Goal: Task Accomplishment & Management: Use online tool/utility

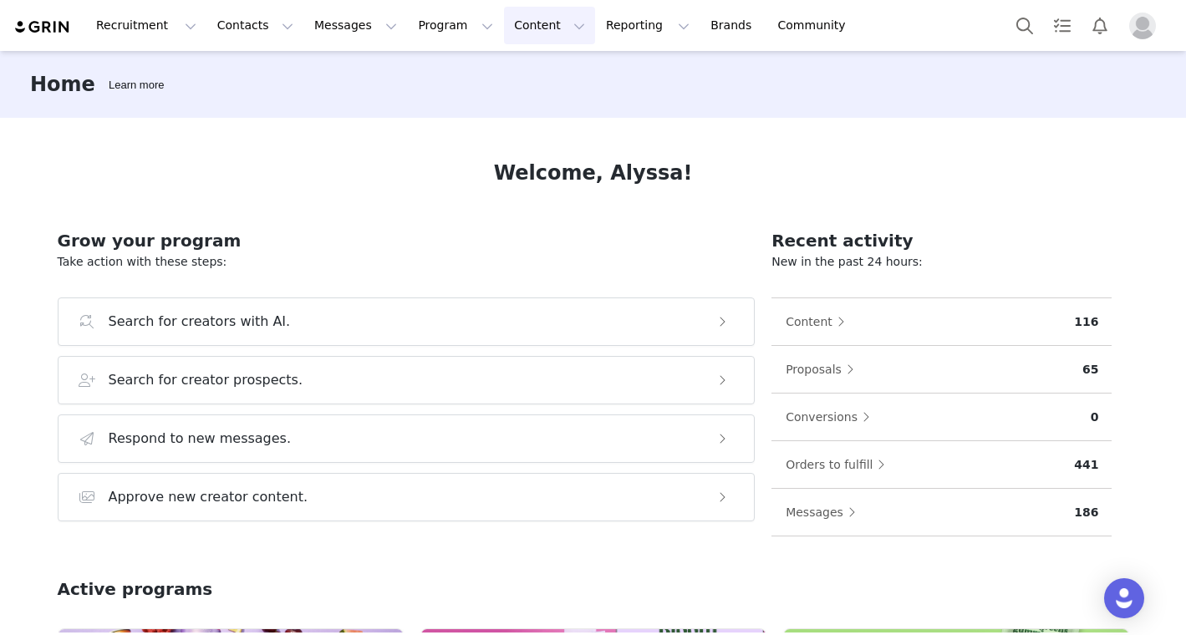
click at [524, 26] on button "Content Content" at bounding box center [549, 26] width 91 height 38
click at [425, 50] on div "Recruitment Recruitment Creator Search Curated Lists Landing Pages Web Extensio…" at bounding box center [593, 25] width 1186 height 51
click at [432, 35] on button "Program Program" at bounding box center [455, 26] width 95 height 38
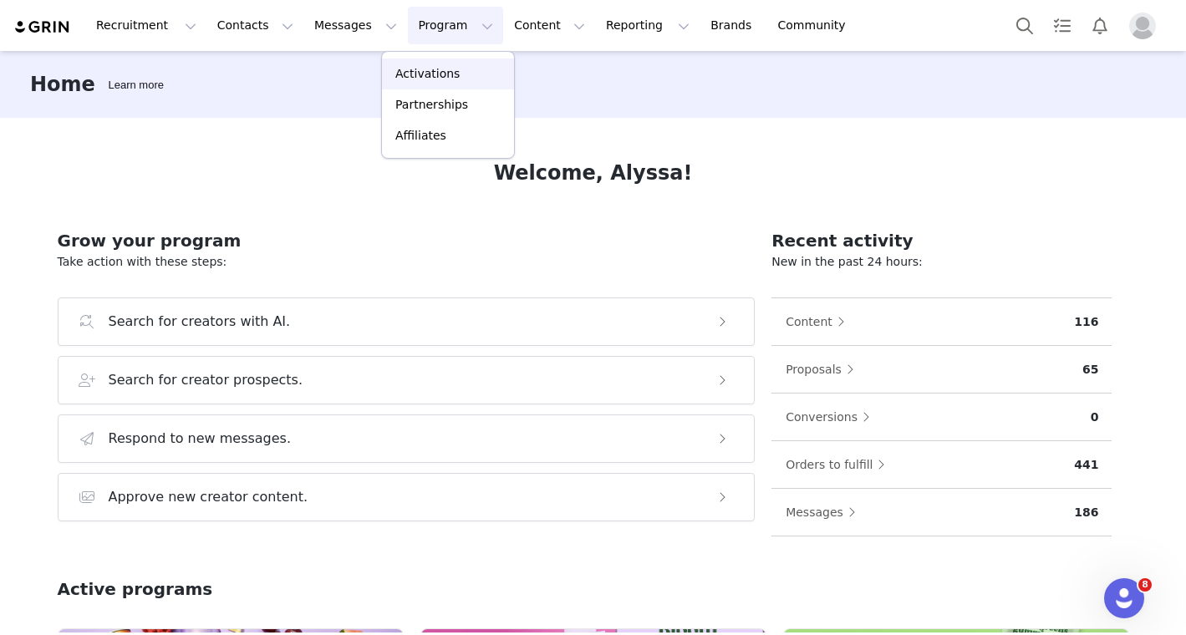
click at [439, 68] on p "Activations" at bounding box center [427, 74] width 64 height 18
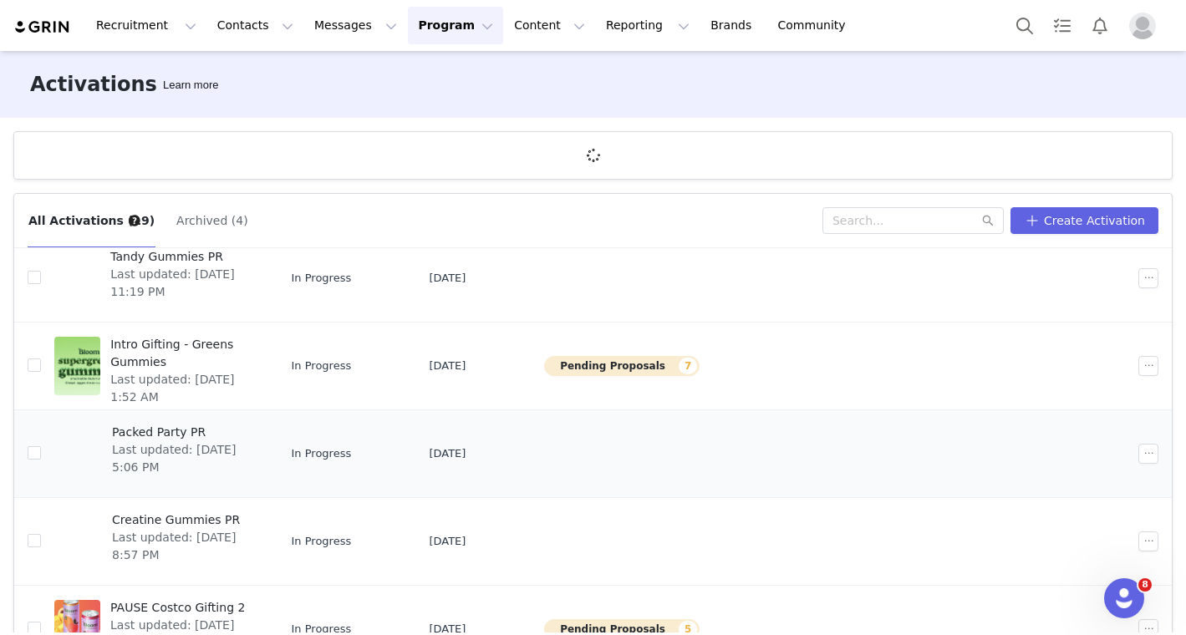
scroll to position [229, 0]
click at [95, 370] on div at bounding box center [77, 367] width 46 height 58
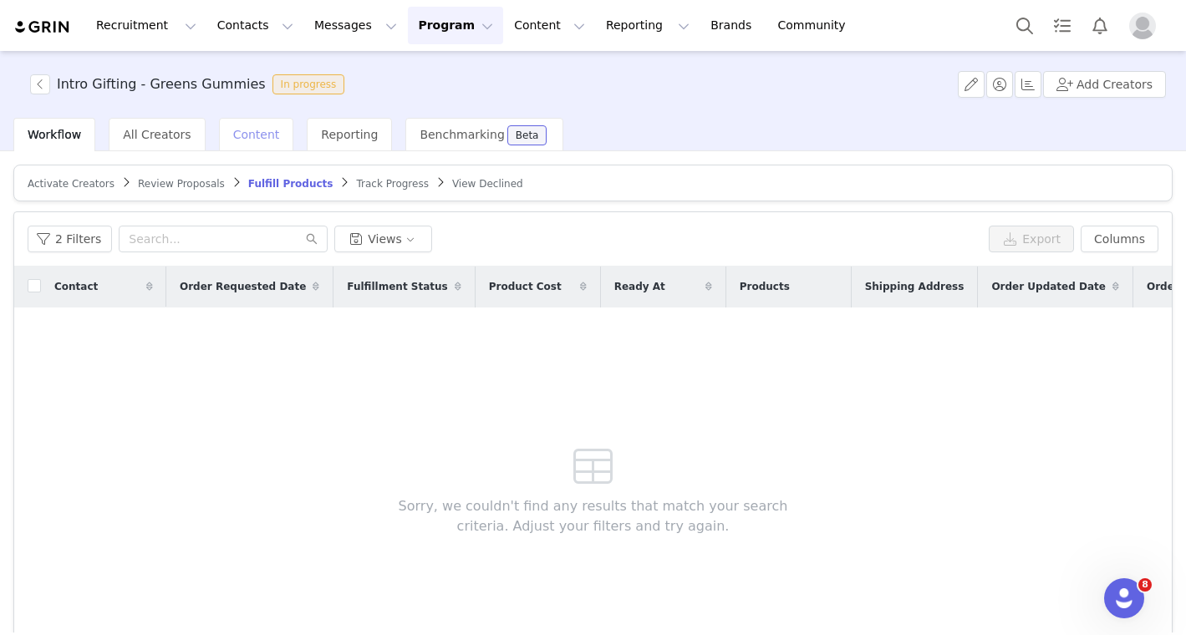
click at [249, 141] on div "Content" at bounding box center [256, 134] width 75 height 33
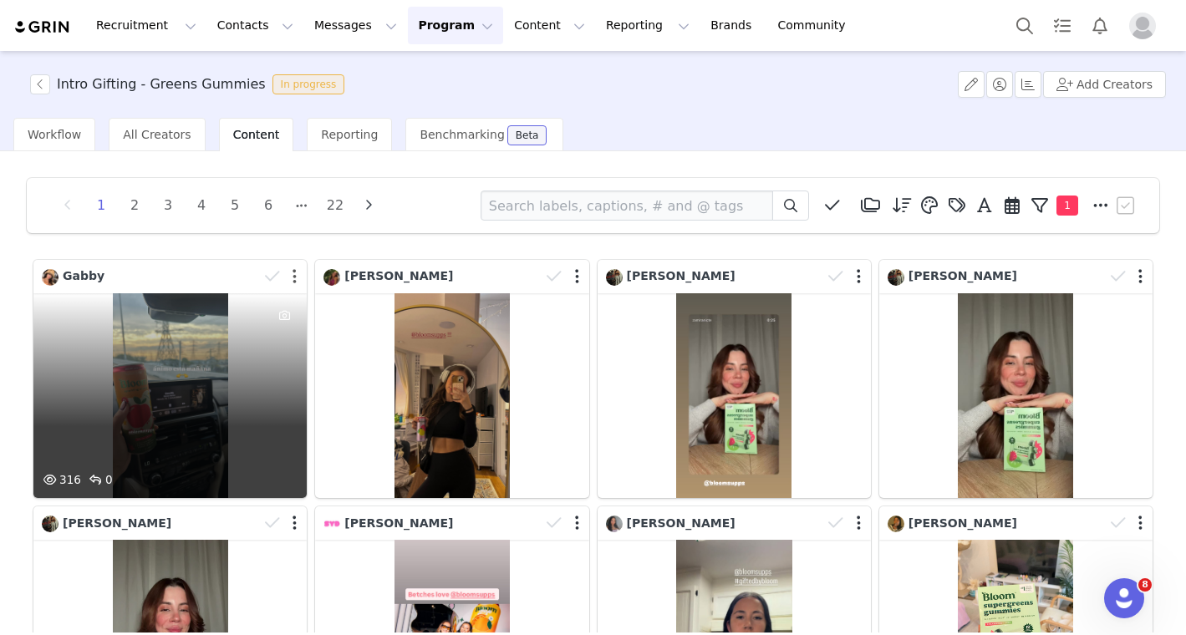
click at [296, 279] on button "button" at bounding box center [294, 276] width 4 height 17
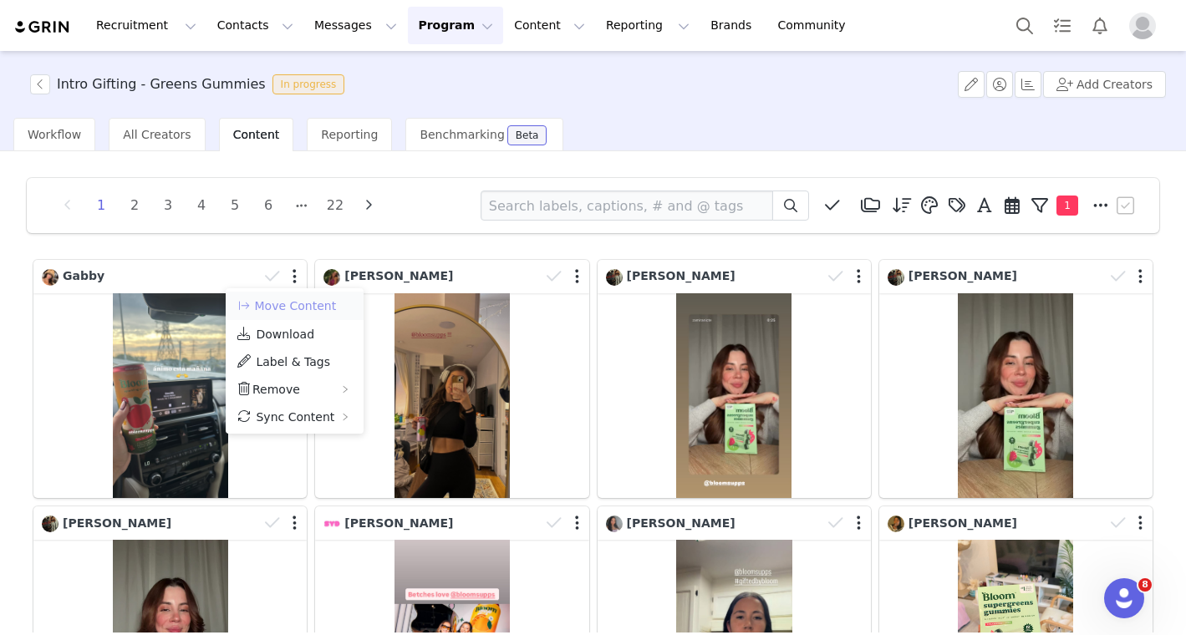
click at [302, 300] on button "Move Content" at bounding box center [286, 306] width 101 height 20
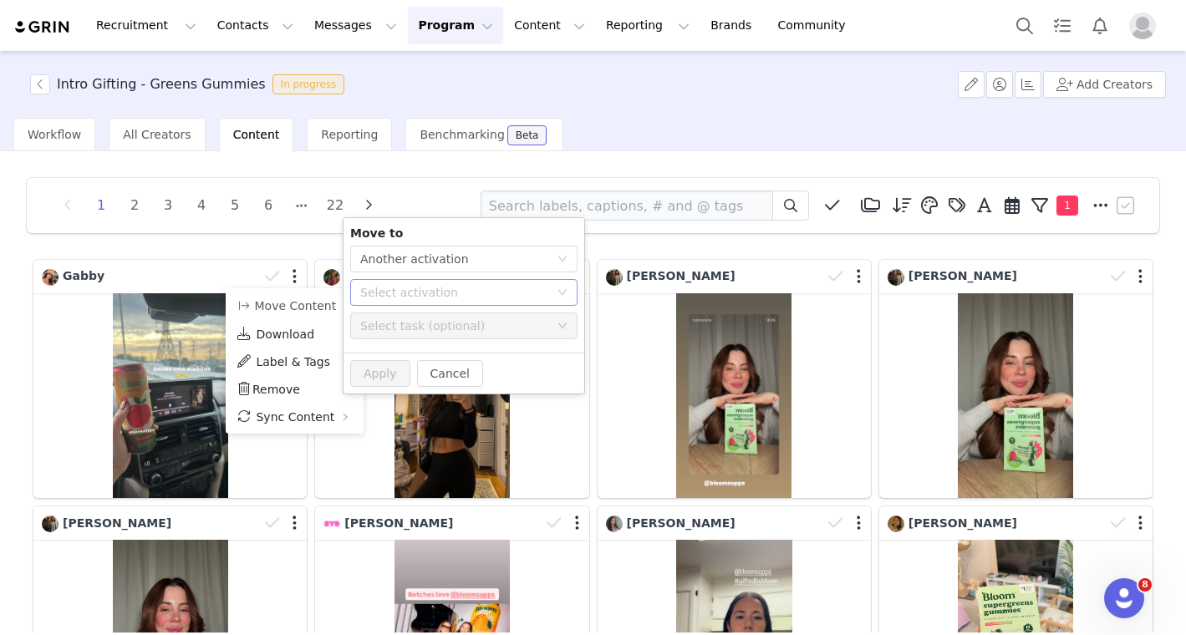
click at [395, 296] on div "Select activation" at bounding box center [454, 292] width 189 height 17
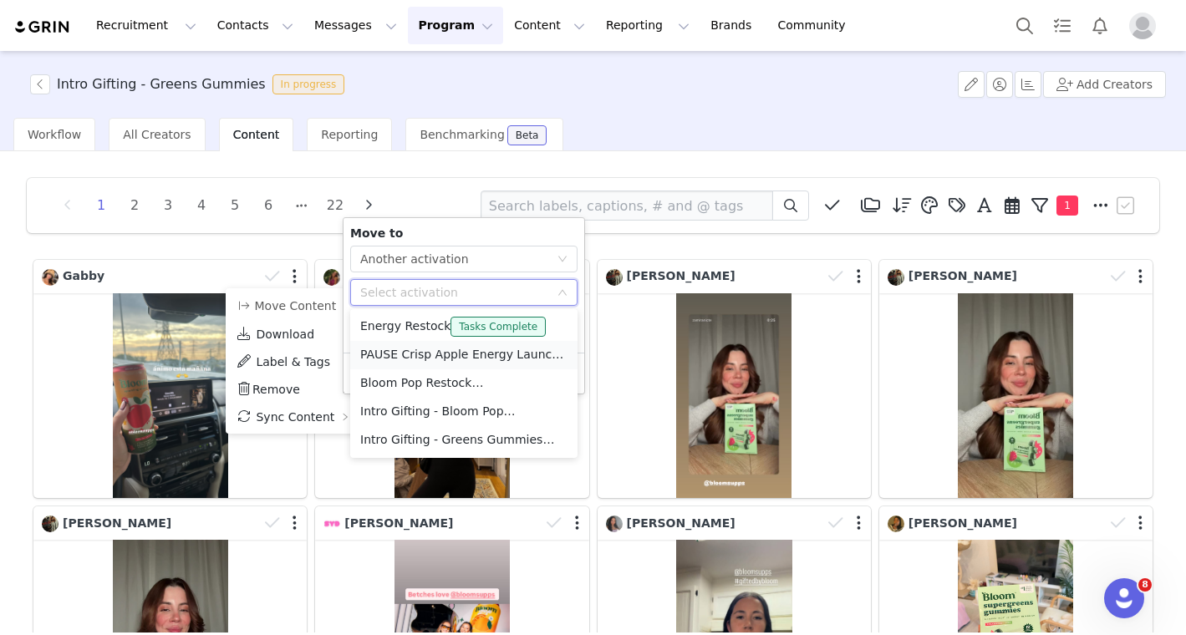
click at [400, 349] on li "PAUSE Crisp Apple Energy Launch Tasks Complete" at bounding box center [463, 355] width 227 height 28
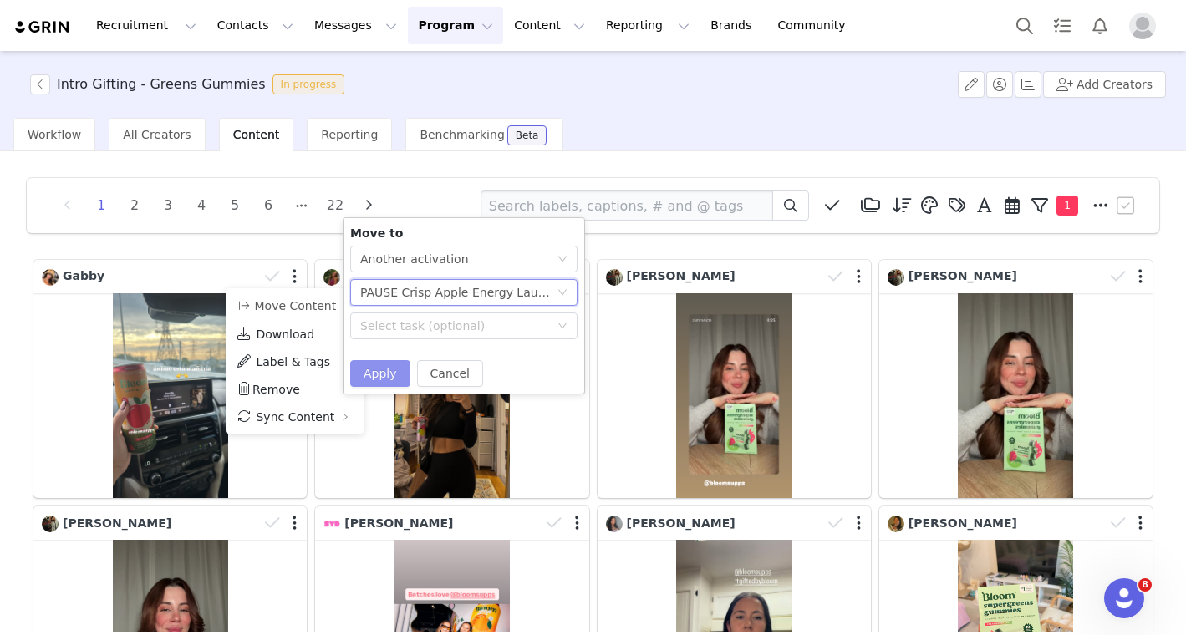
click at [382, 371] on button "Apply" at bounding box center [380, 373] width 60 height 27
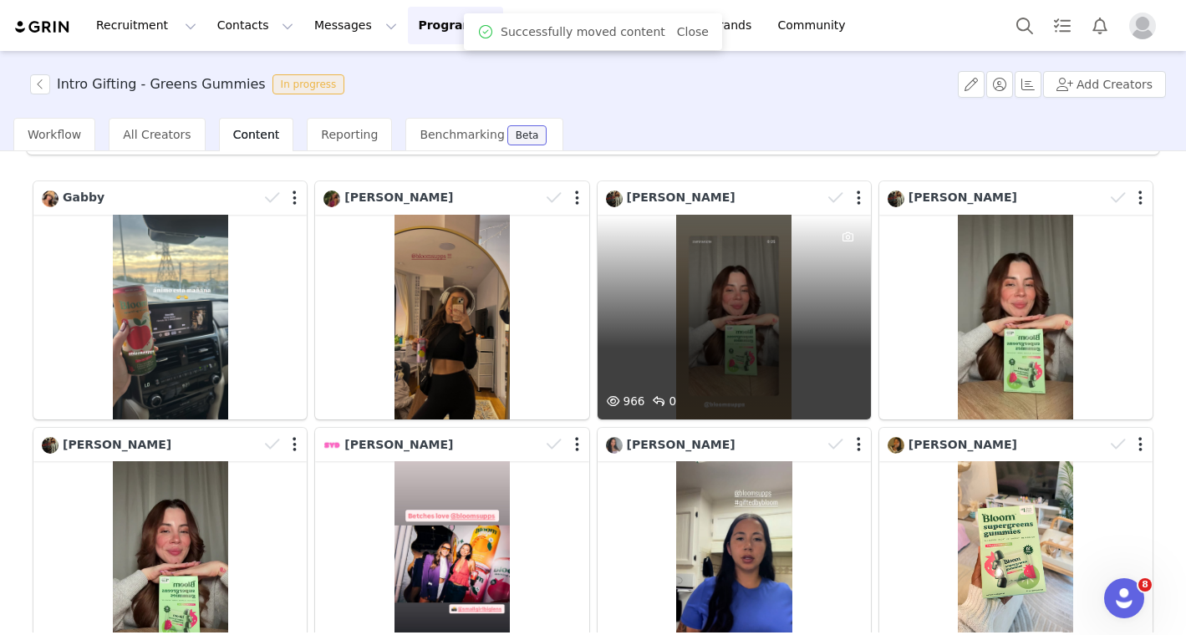
scroll to position [90, 0]
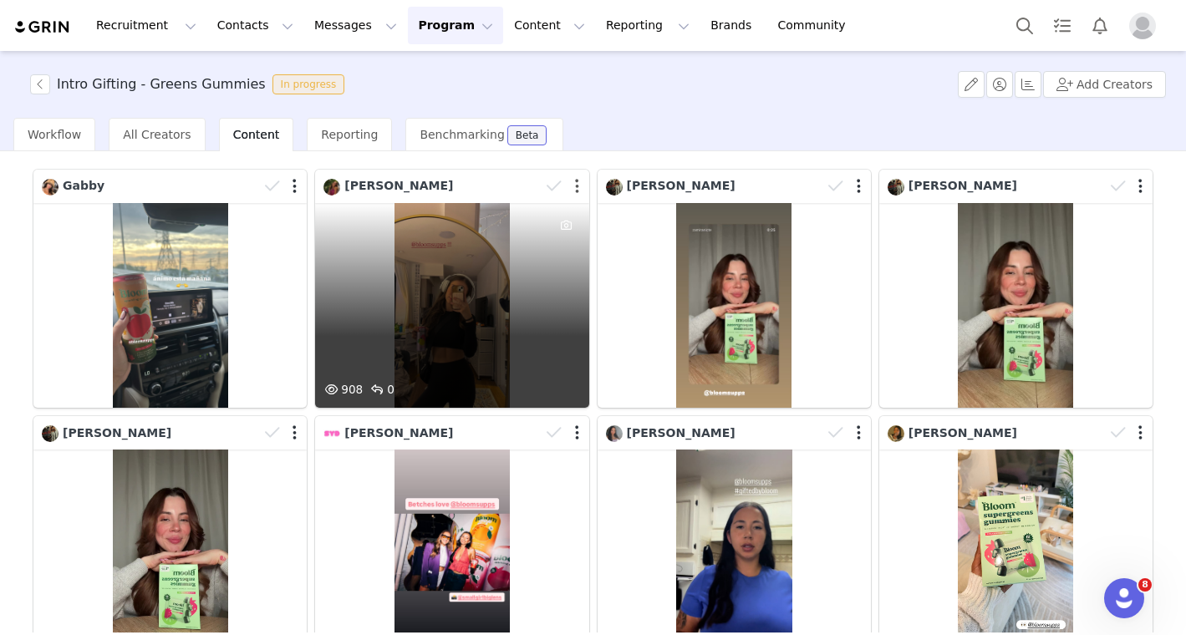
click at [575, 182] on button "button" at bounding box center [577, 186] width 4 height 17
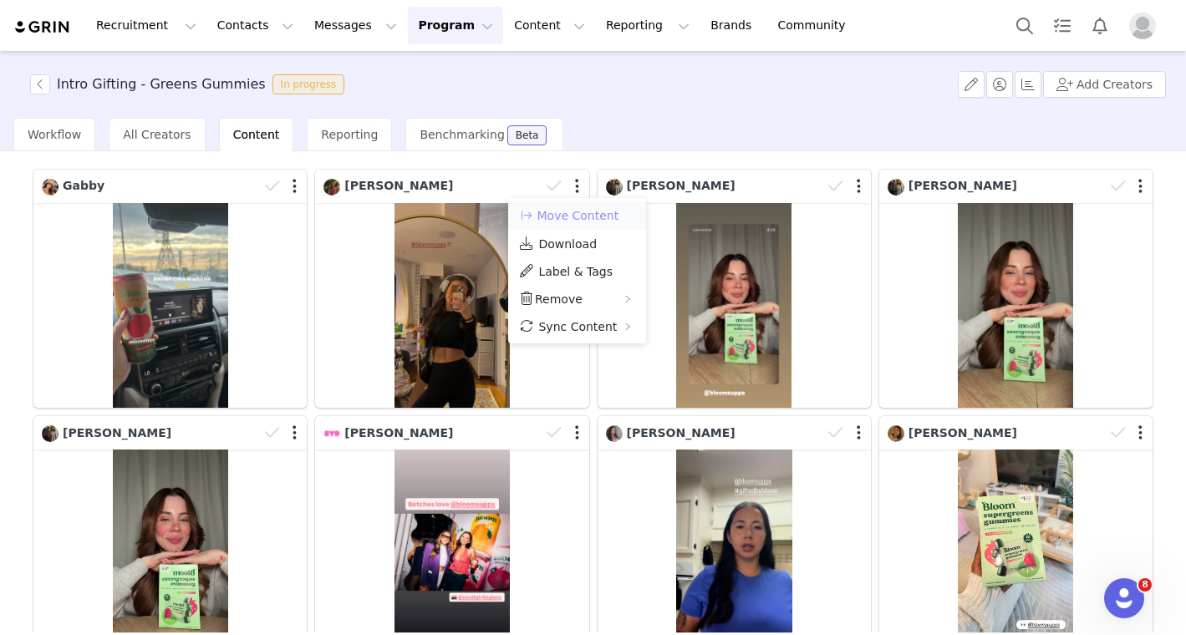
click at [595, 221] on button "Move Content" at bounding box center [568, 216] width 101 height 20
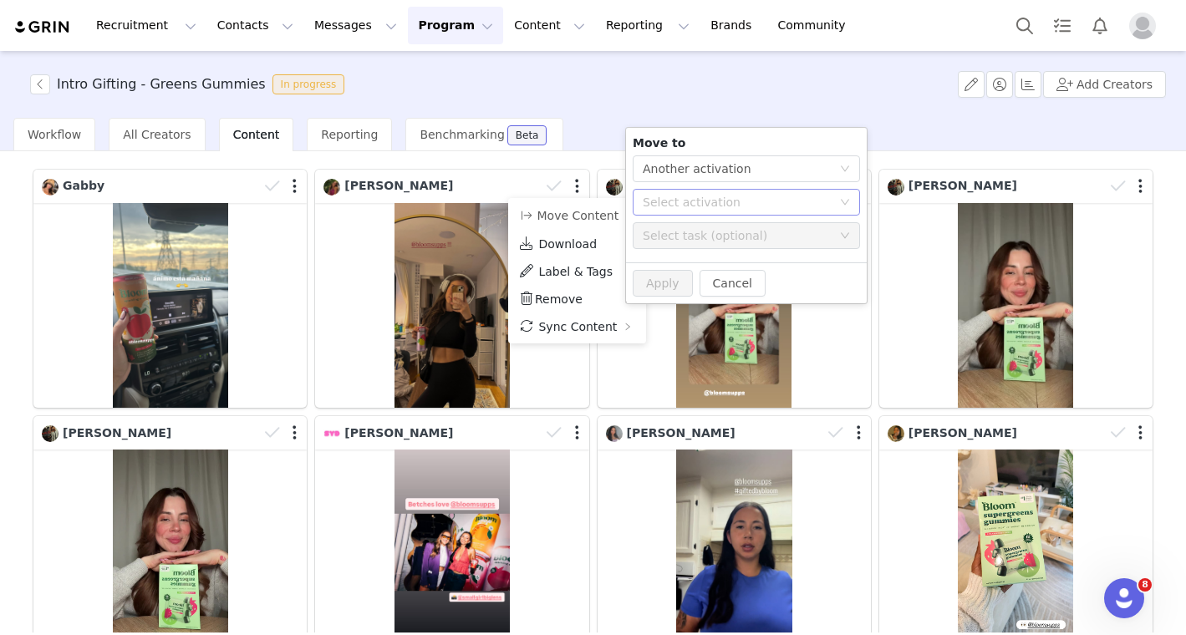
click at [714, 209] on div "Select activation" at bounding box center [737, 202] width 189 height 17
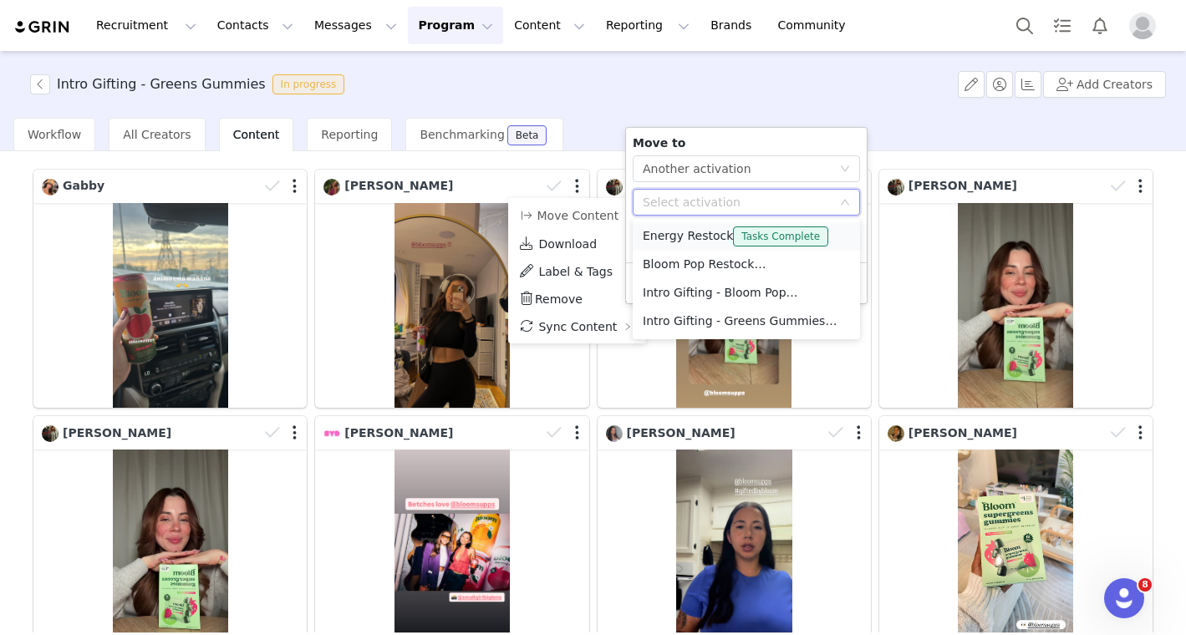
click at [705, 235] on li "Energy Restock Tasks Complete" at bounding box center [745, 236] width 227 height 28
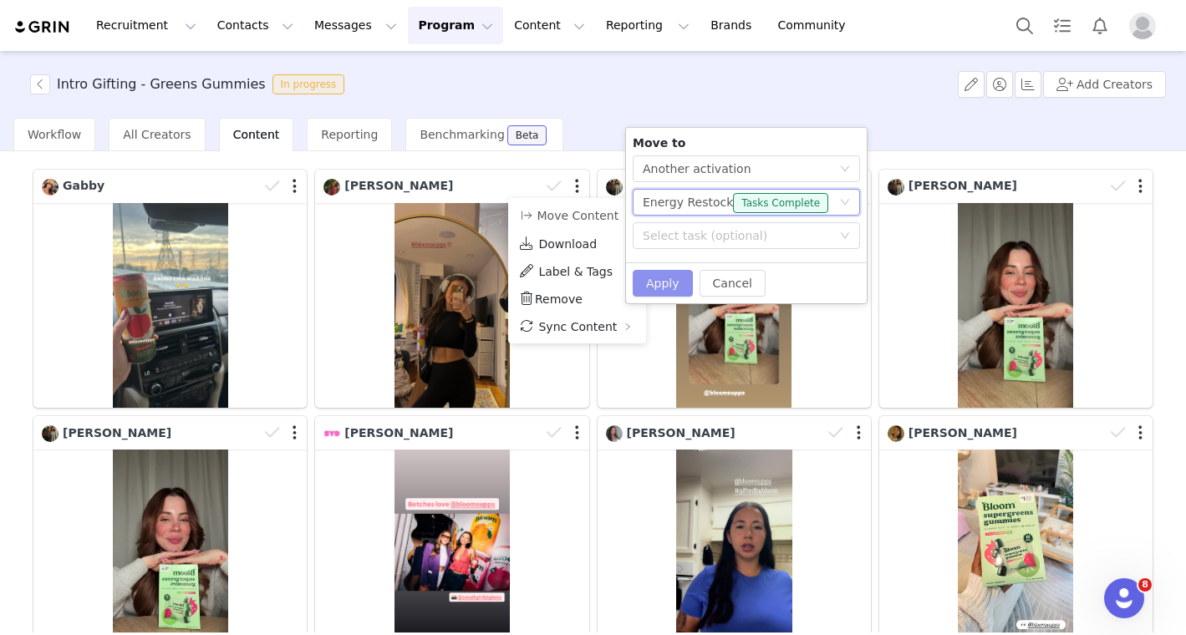
click at [678, 282] on button "Apply" at bounding box center [662, 283] width 60 height 27
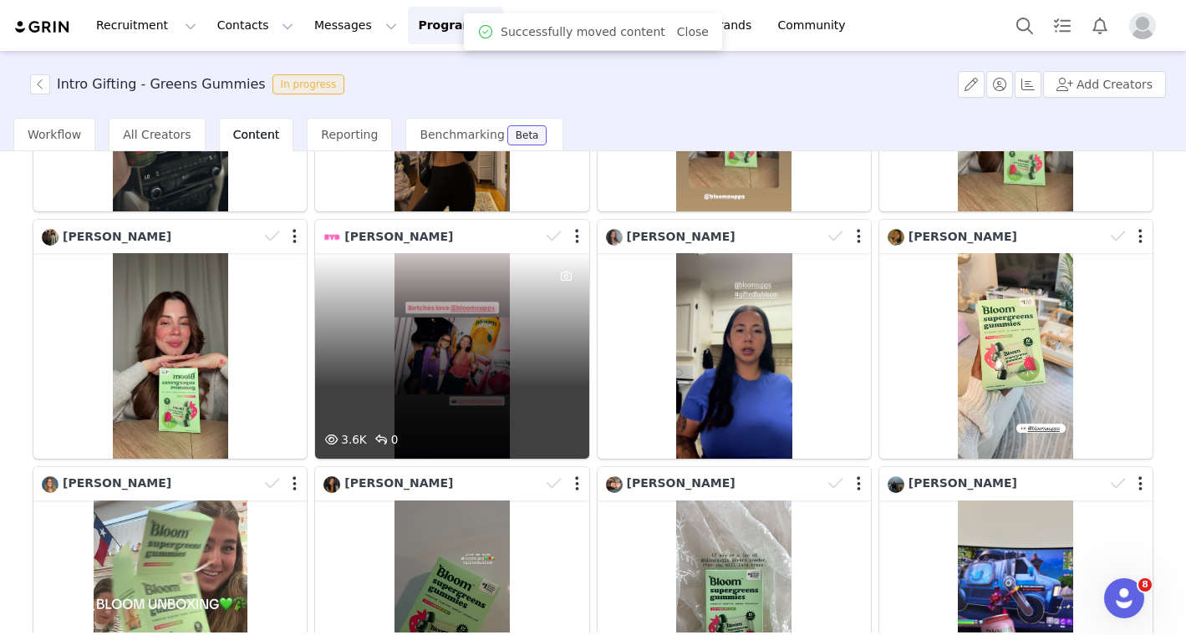
scroll to position [287, 0]
click at [578, 240] on button "button" at bounding box center [577, 235] width 4 height 17
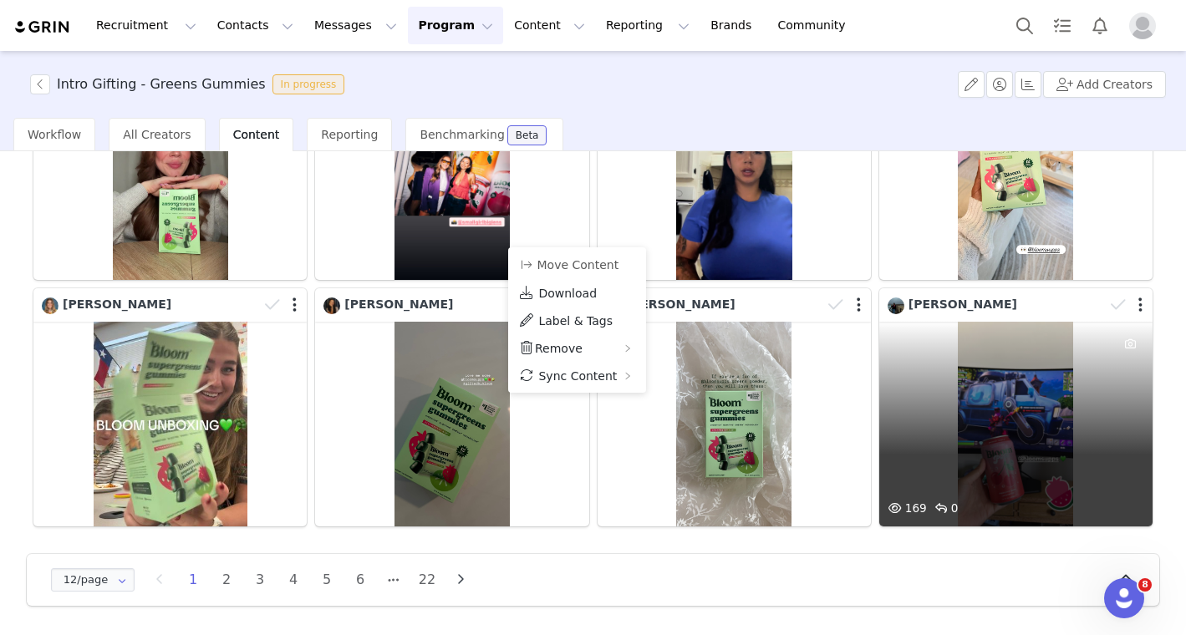
scroll to position [465, 0]
click at [1141, 306] on button "button" at bounding box center [1140, 305] width 4 height 17
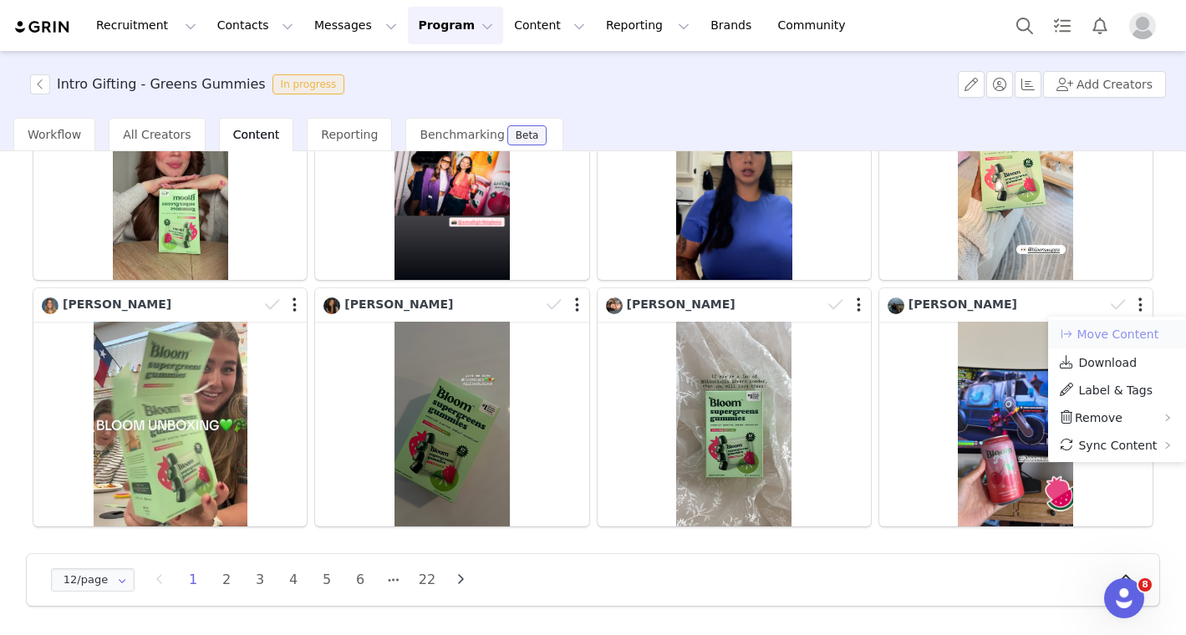
click at [1121, 340] on button "Move Content" at bounding box center [1108, 334] width 101 height 20
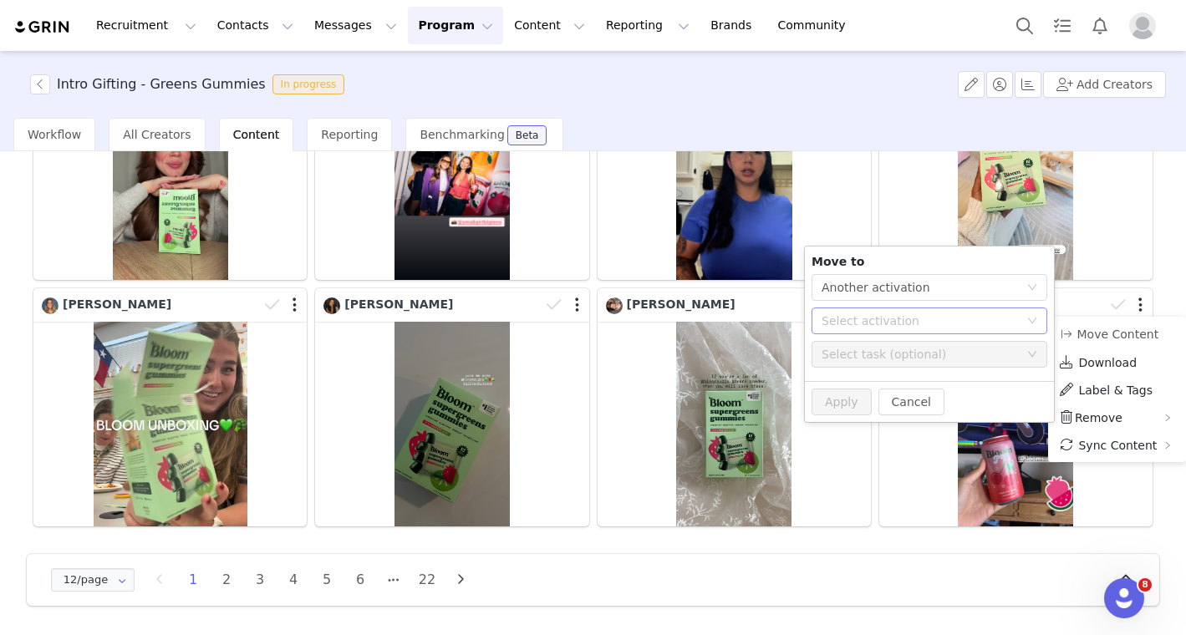
click at [1010, 323] on div "Select activation" at bounding box center [919, 320] width 197 height 17
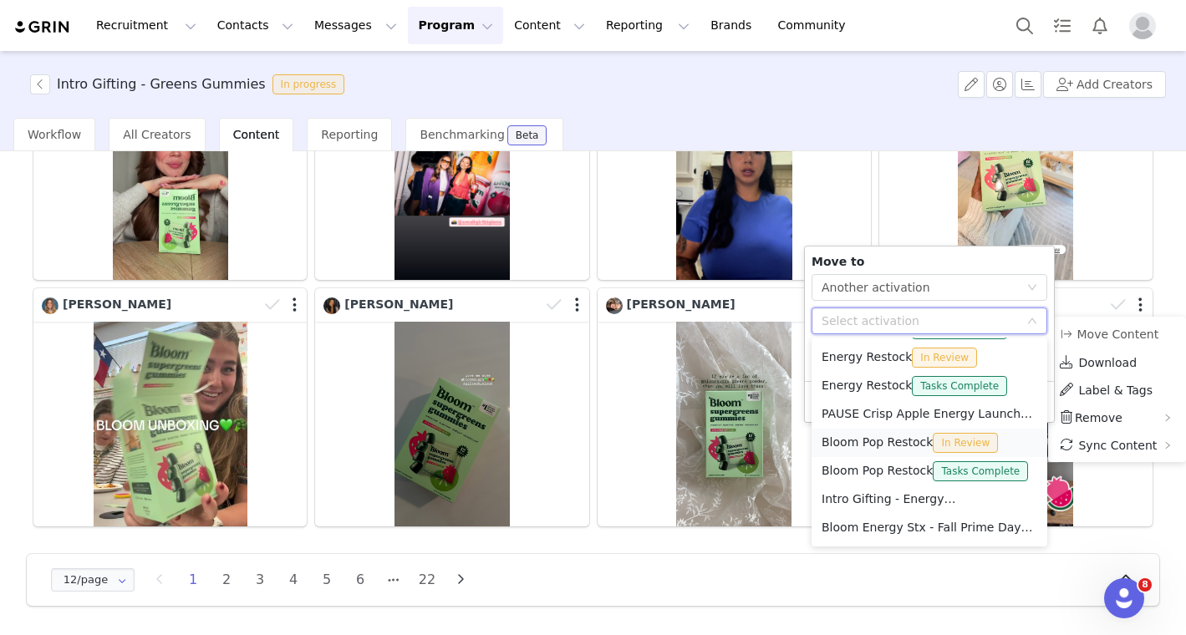
scroll to position [74, 0]
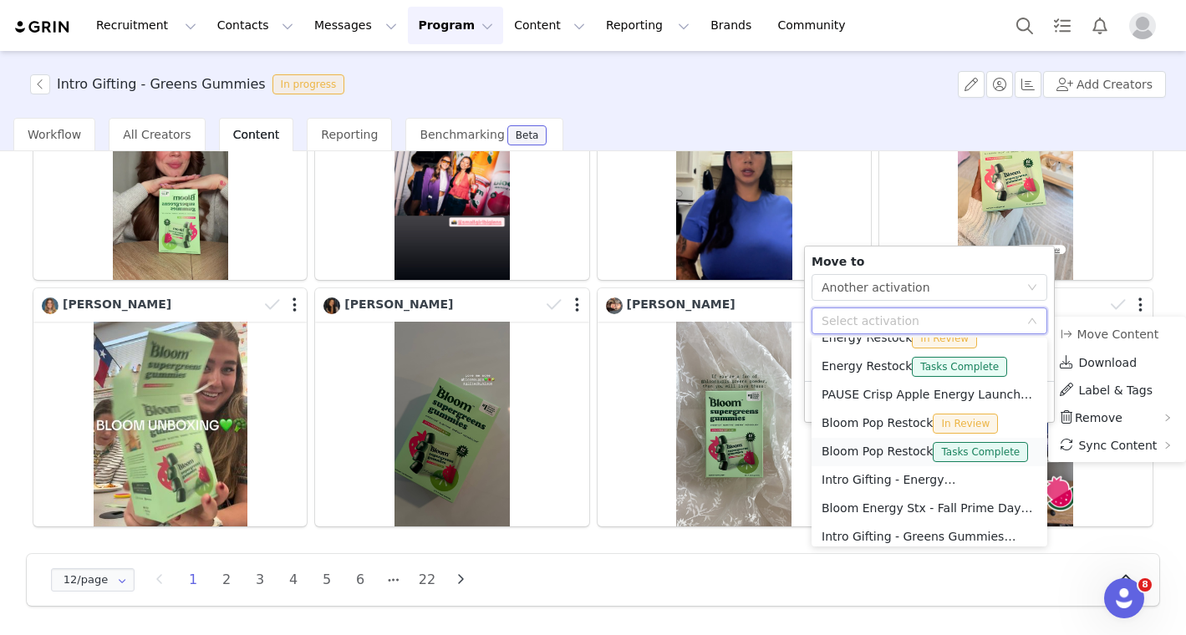
click at [897, 455] on li "Bloom Pop Restock Tasks Complete" at bounding box center [929, 452] width 236 height 28
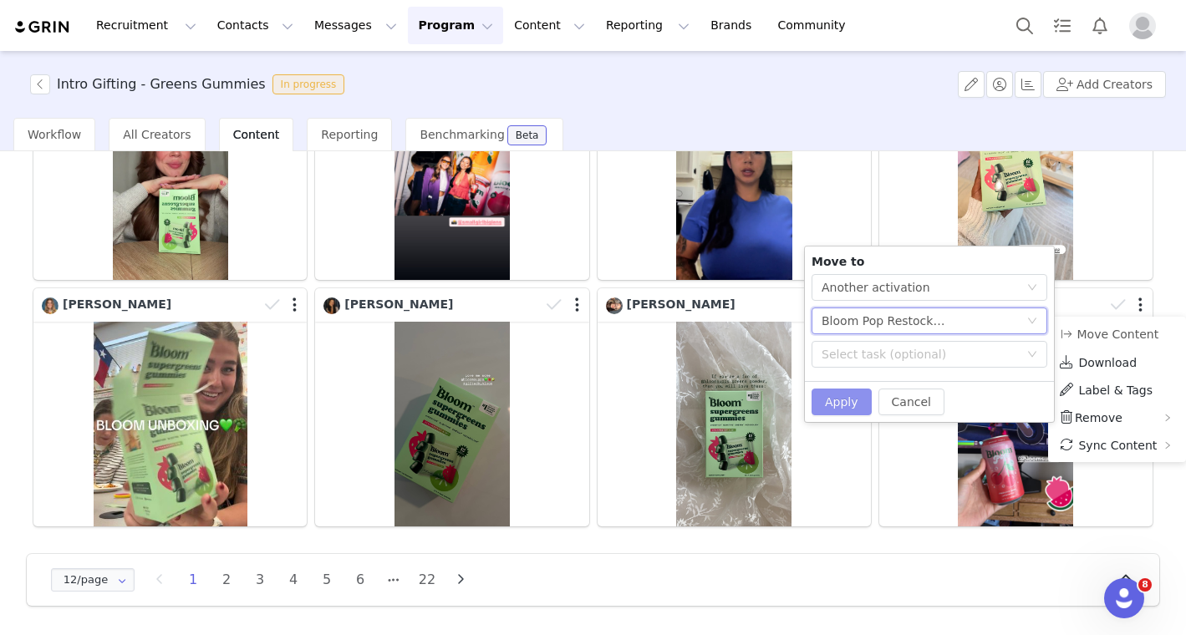
click at [836, 406] on button "Apply" at bounding box center [841, 402] width 60 height 27
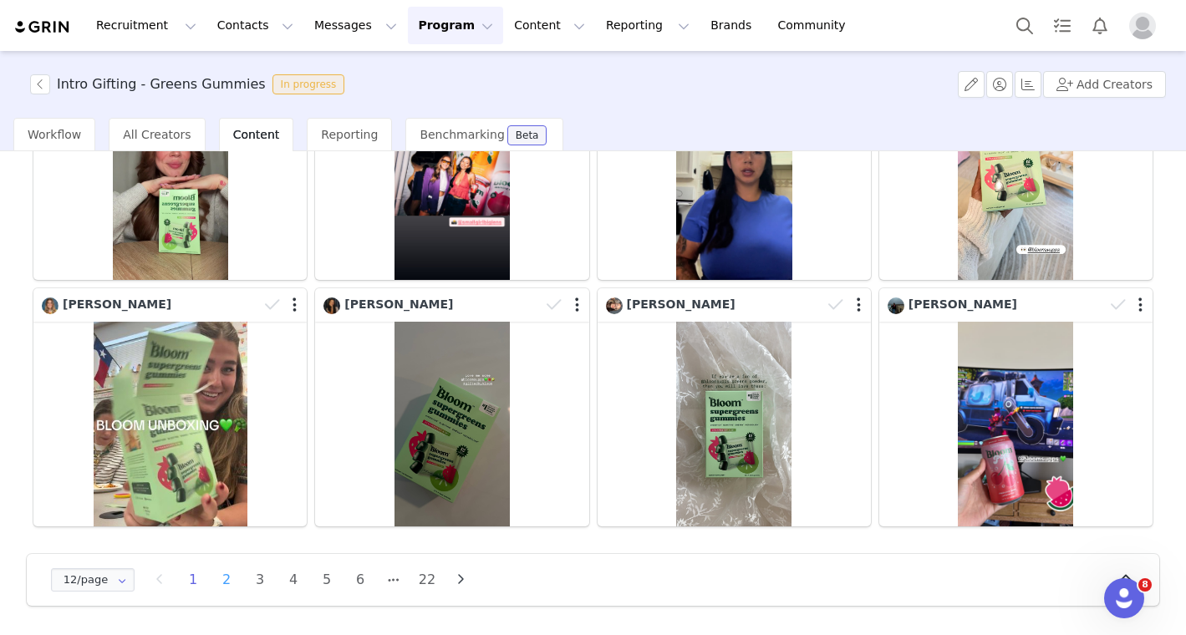
click at [229, 573] on li "2" at bounding box center [226, 579] width 25 height 23
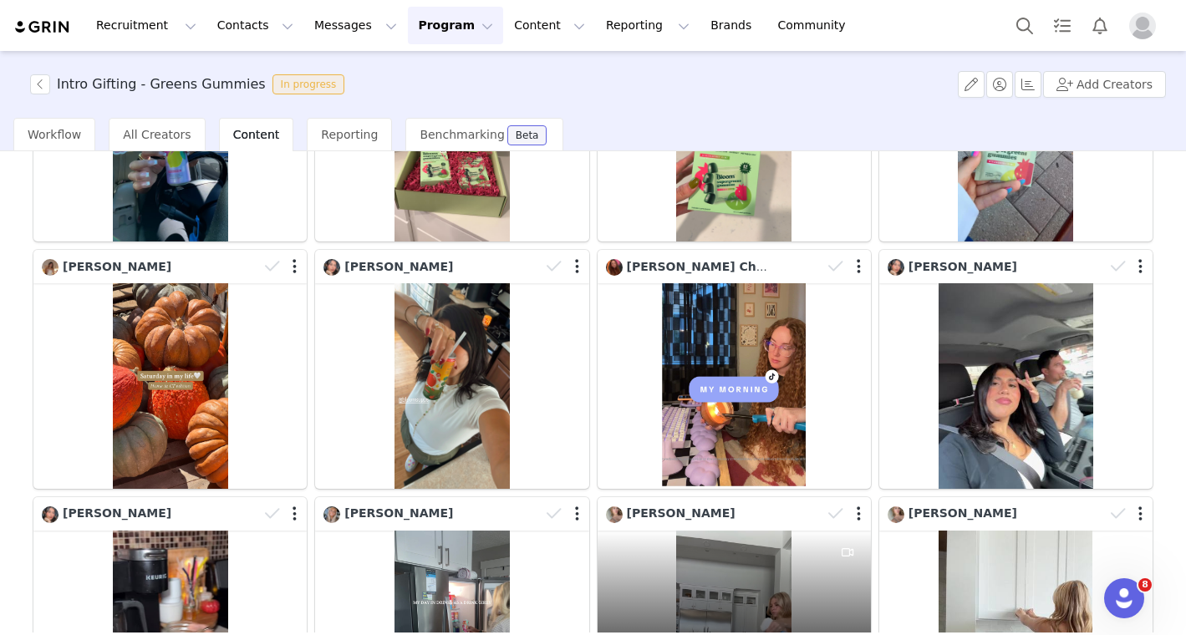
scroll to position [255, 0]
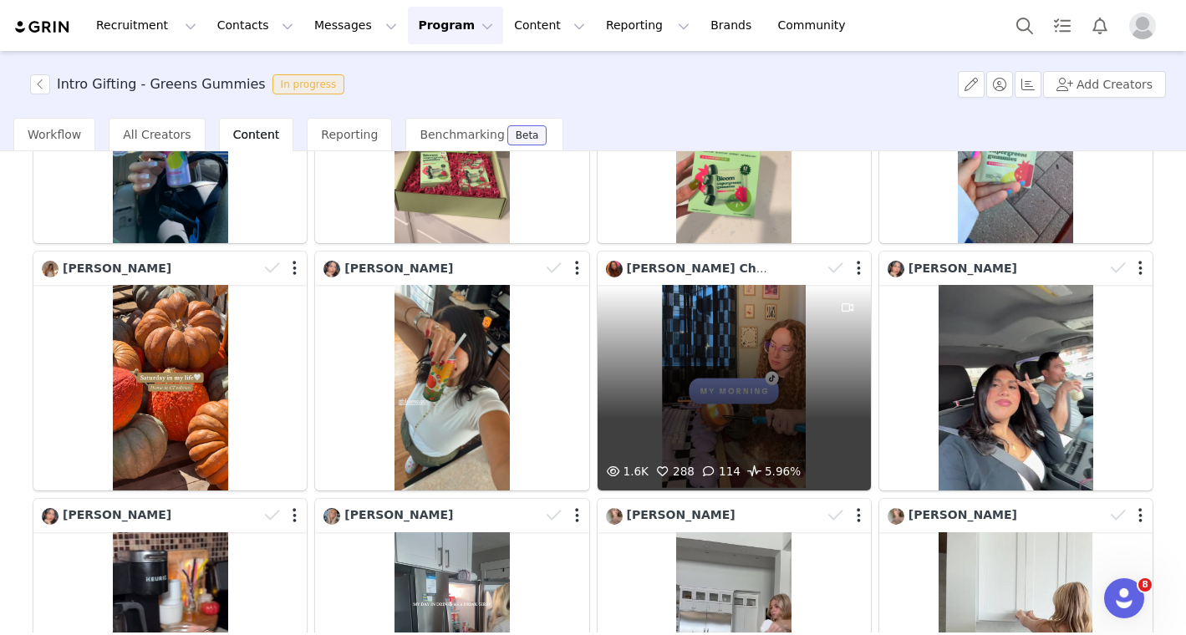
click at [795, 347] on div "1.6K 288 114 5.96%" at bounding box center [733, 387] width 273 height 205
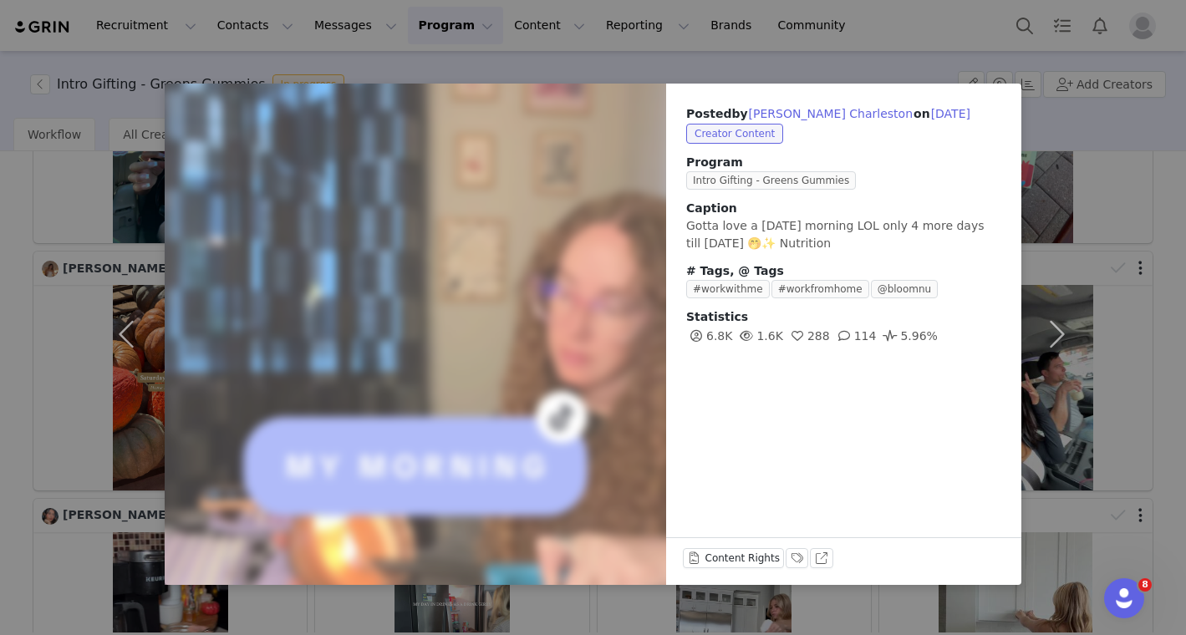
click at [925, 43] on div "Posted by [PERSON_NAME] on [DATE] Creator Content Program Intro Gifting - Green…" at bounding box center [593, 317] width 1186 height 635
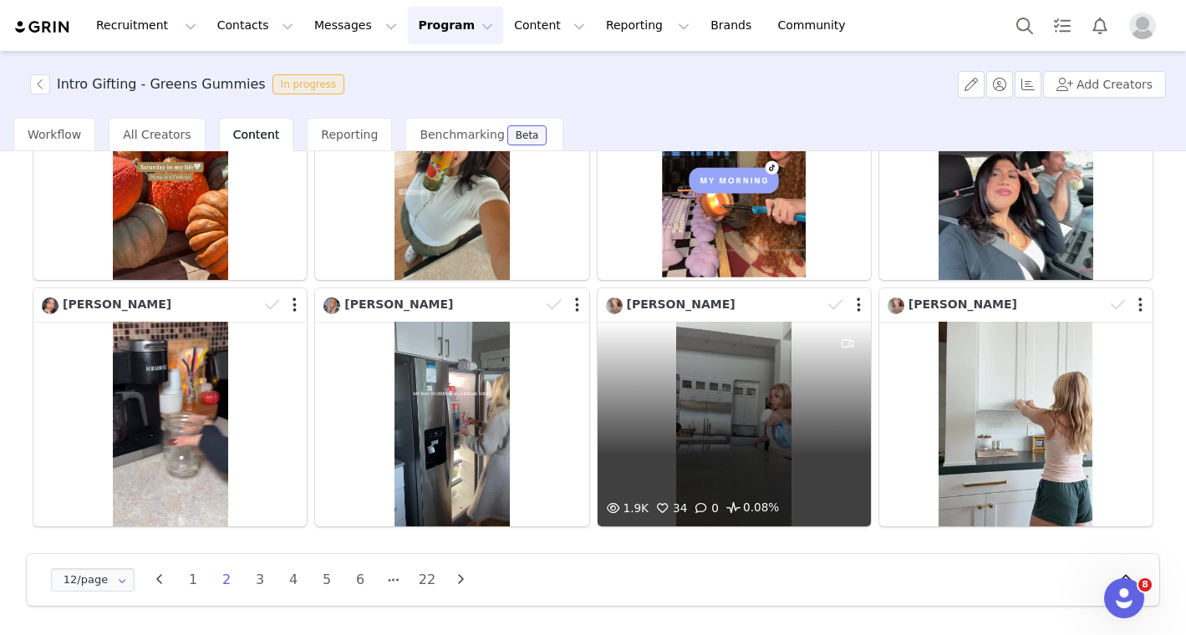
scroll to position [465, 0]
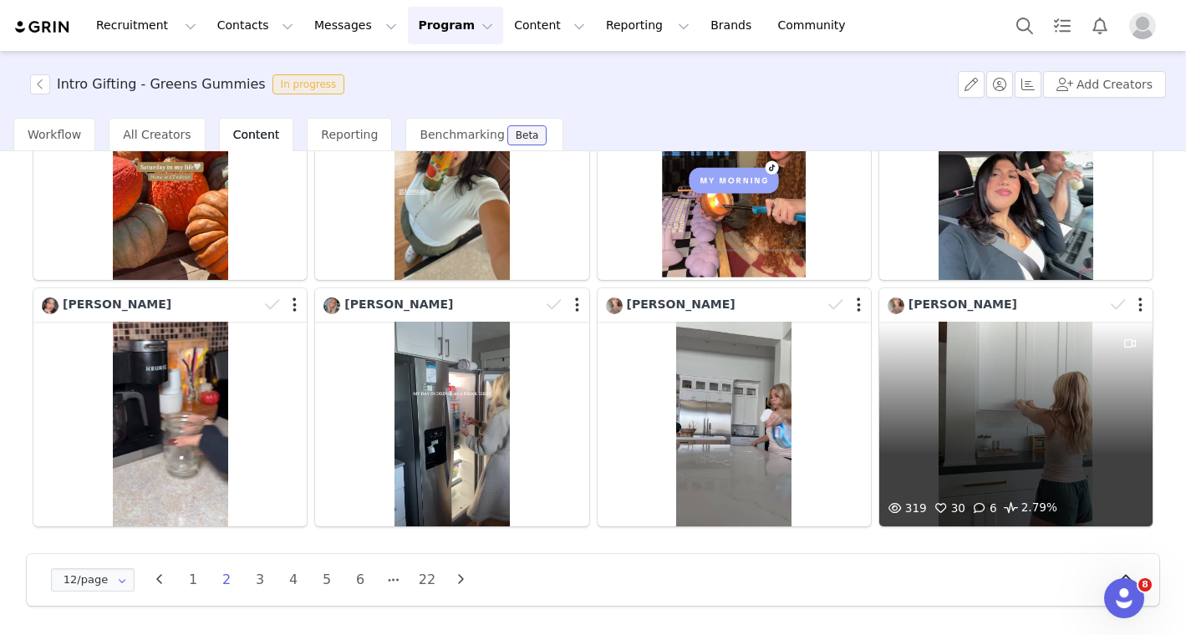
click at [1008, 481] on div "319 30 6 2.79%" at bounding box center [1015, 424] width 273 height 205
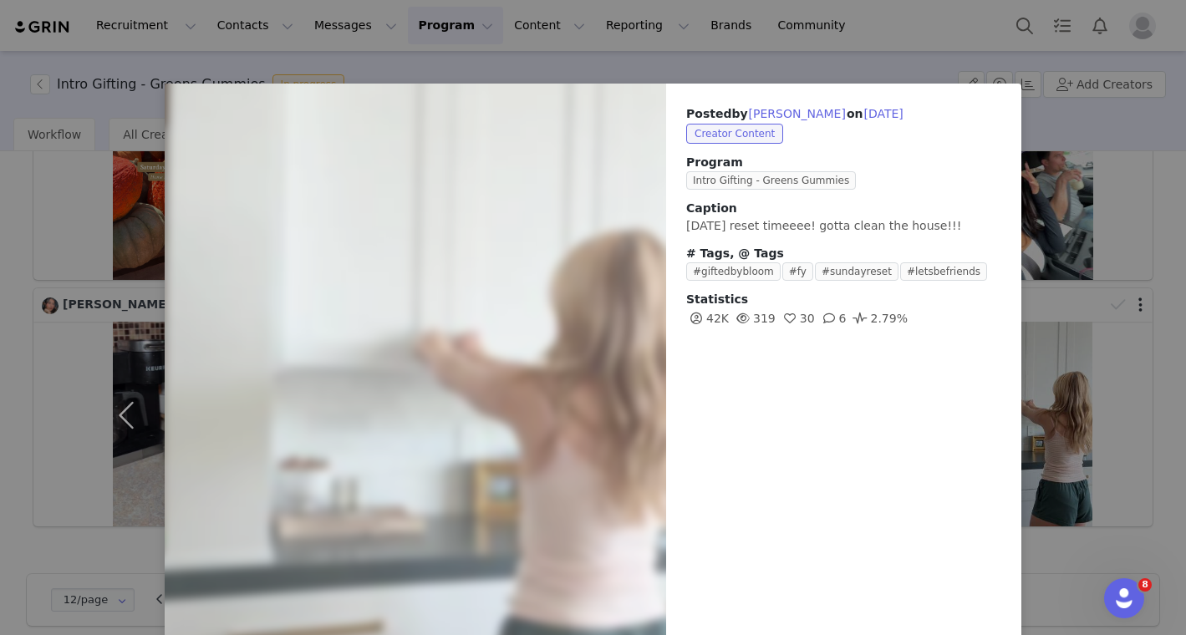
click at [609, 58] on div "Posted by [PERSON_NAME] on [DATE] Creator Content Program Intro Gifting - Green…" at bounding box center [593, 317] width 1186 height 635
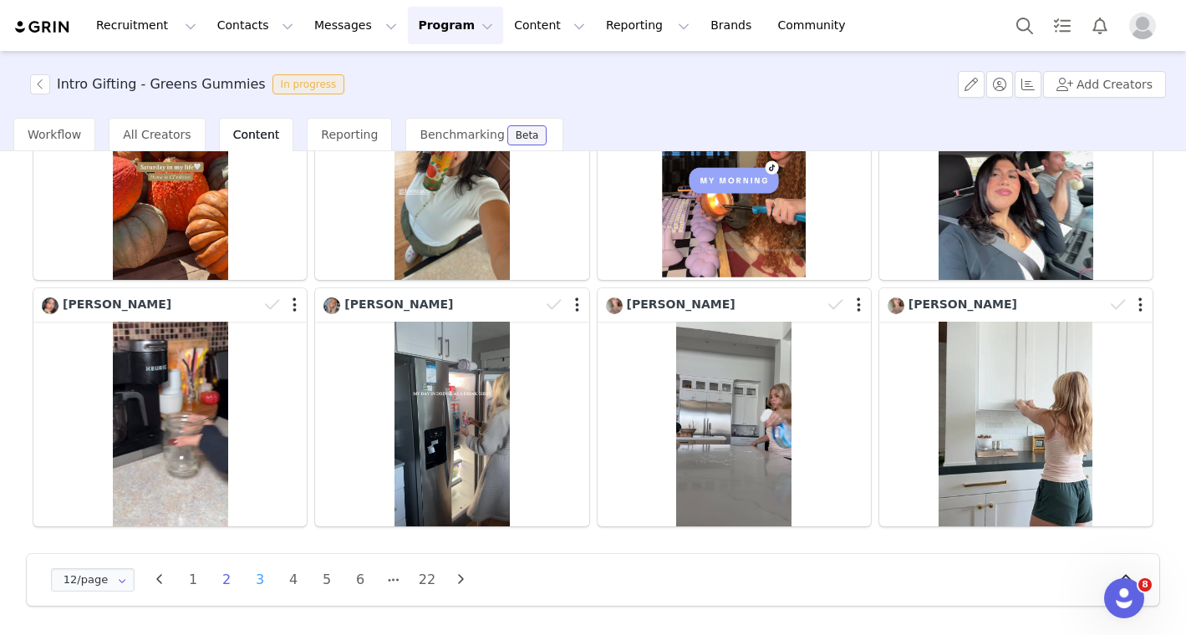
click at [259, 572] on li "3" at bounding box center [259, 579] width 25 height 23
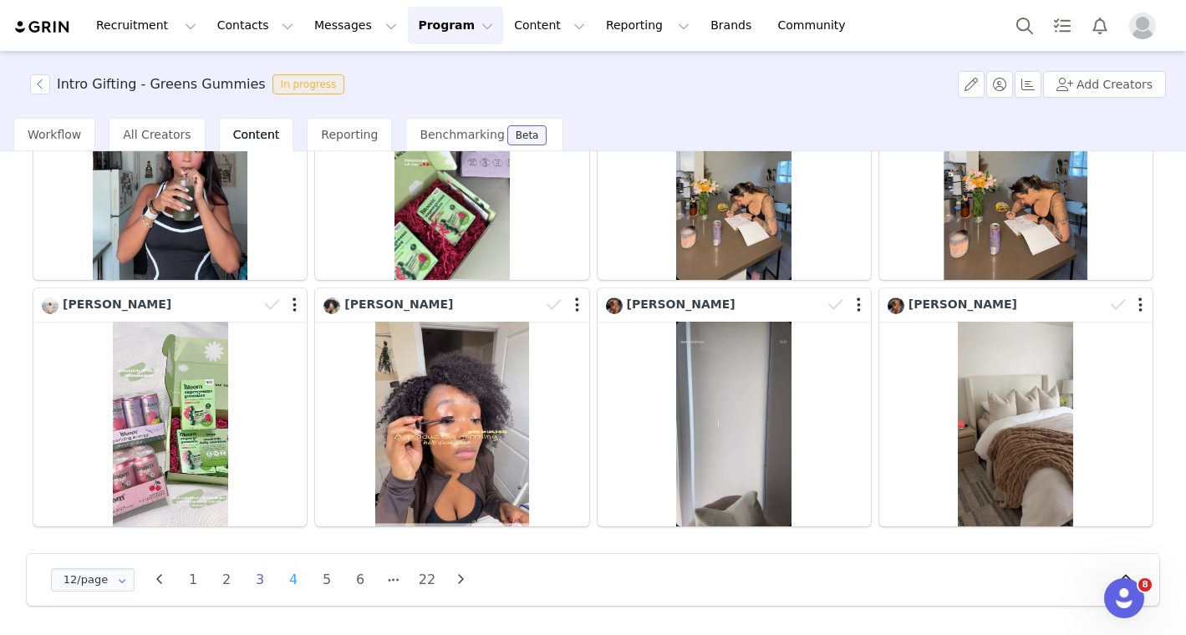
click at [292, 582] on li "4" at bounding box center [293, 579] width 25 height 23
